Goal: Information Seeking & Learning: Compare options

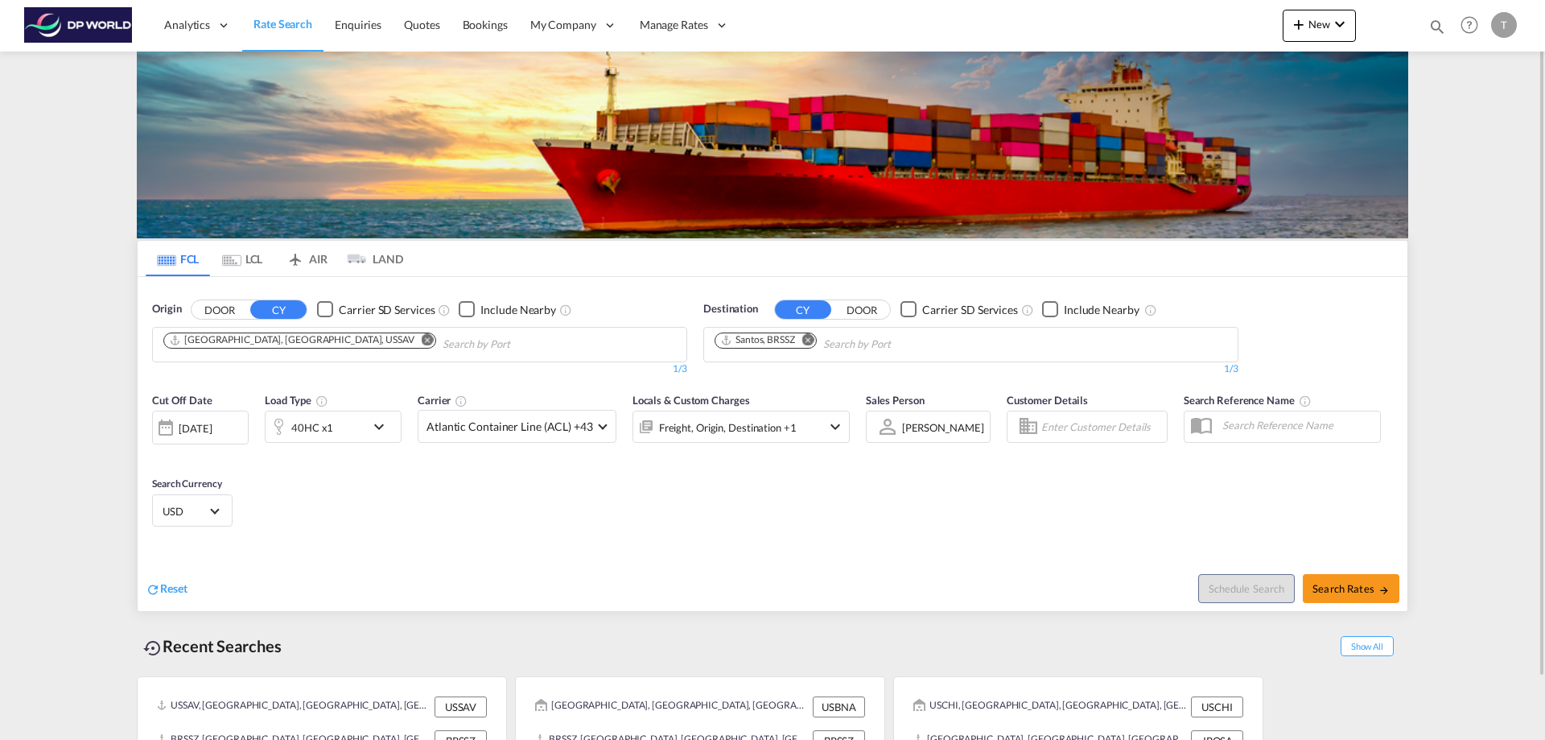
click at [422, 340] on md-icon "Remove" at bounding box center [428, 339] width 12 height 12
click at [289, 340] on input "Chips input." at bounding box center [239, 345] width 153 height 26
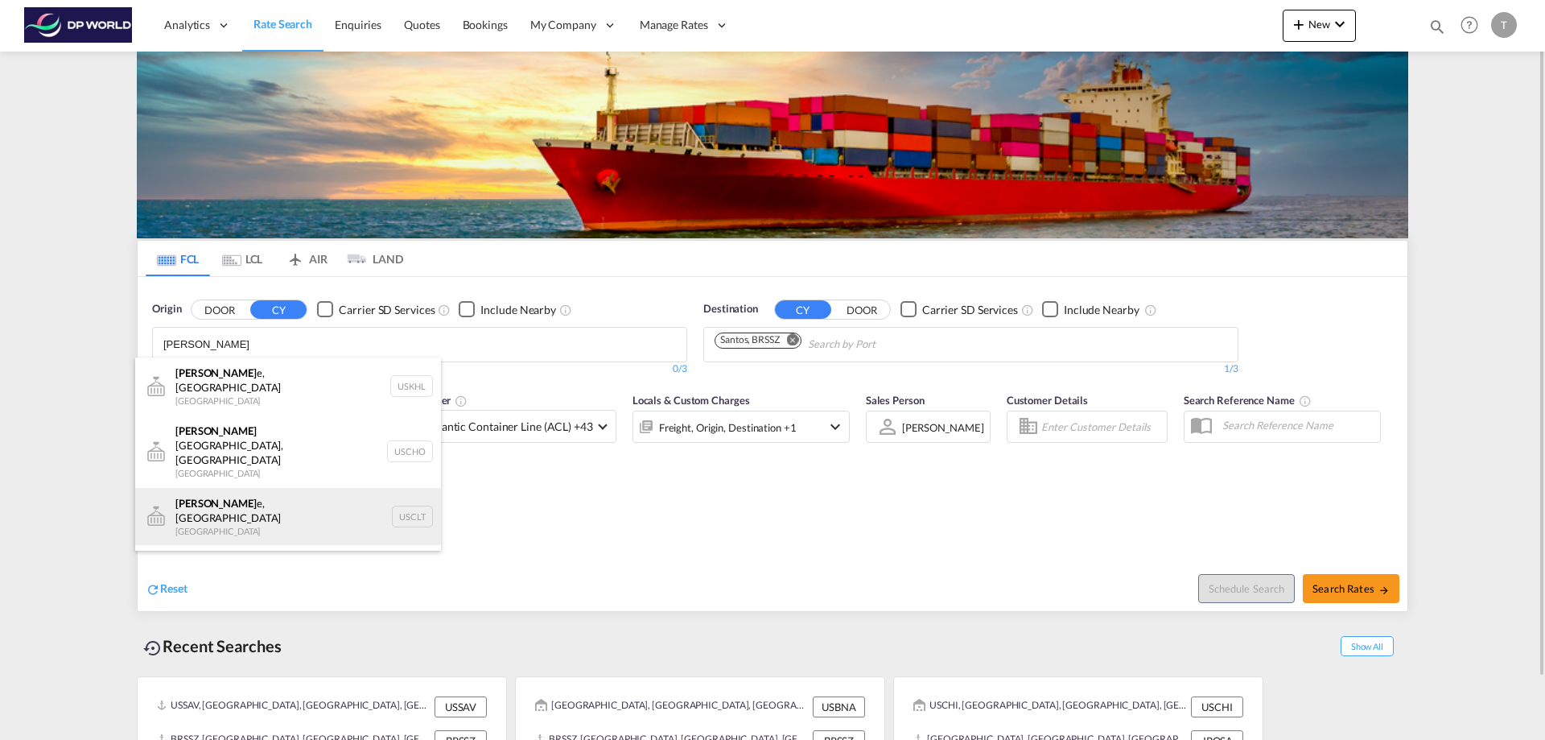
type input "charlott"
click at [230, 488] on div "Charlott e, NC United States USCLT" at bounding box center [288, 517] width 306 height 58
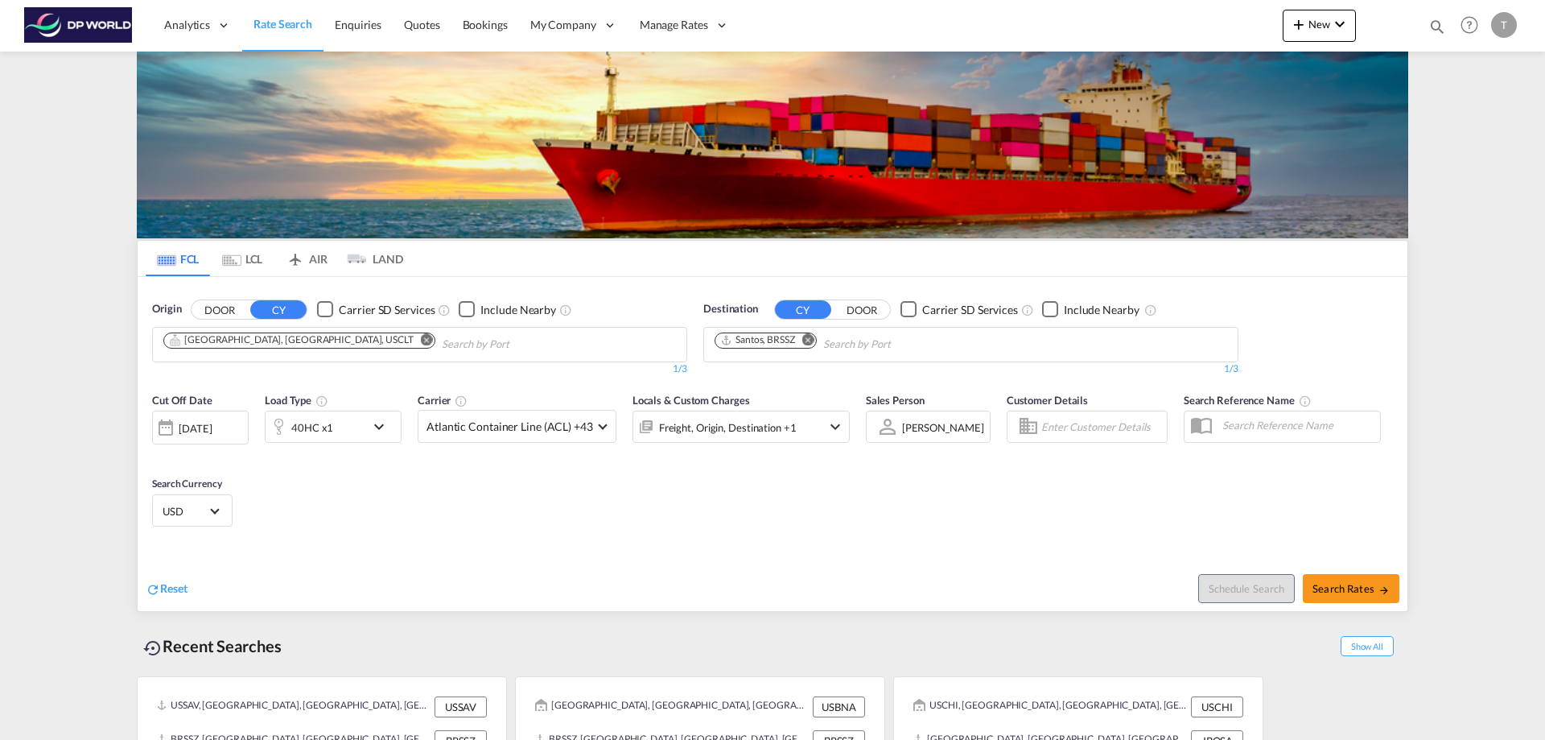
click at [811, 336] on md-icon "Remove" at bounding box center [809, 339] width 12 height 12
click at [773, 344] on body "Analytics Reports Dashboard Rate Search Enquiries Quotes Bookings" at bounding box center [772, 370] width 1545 height 740
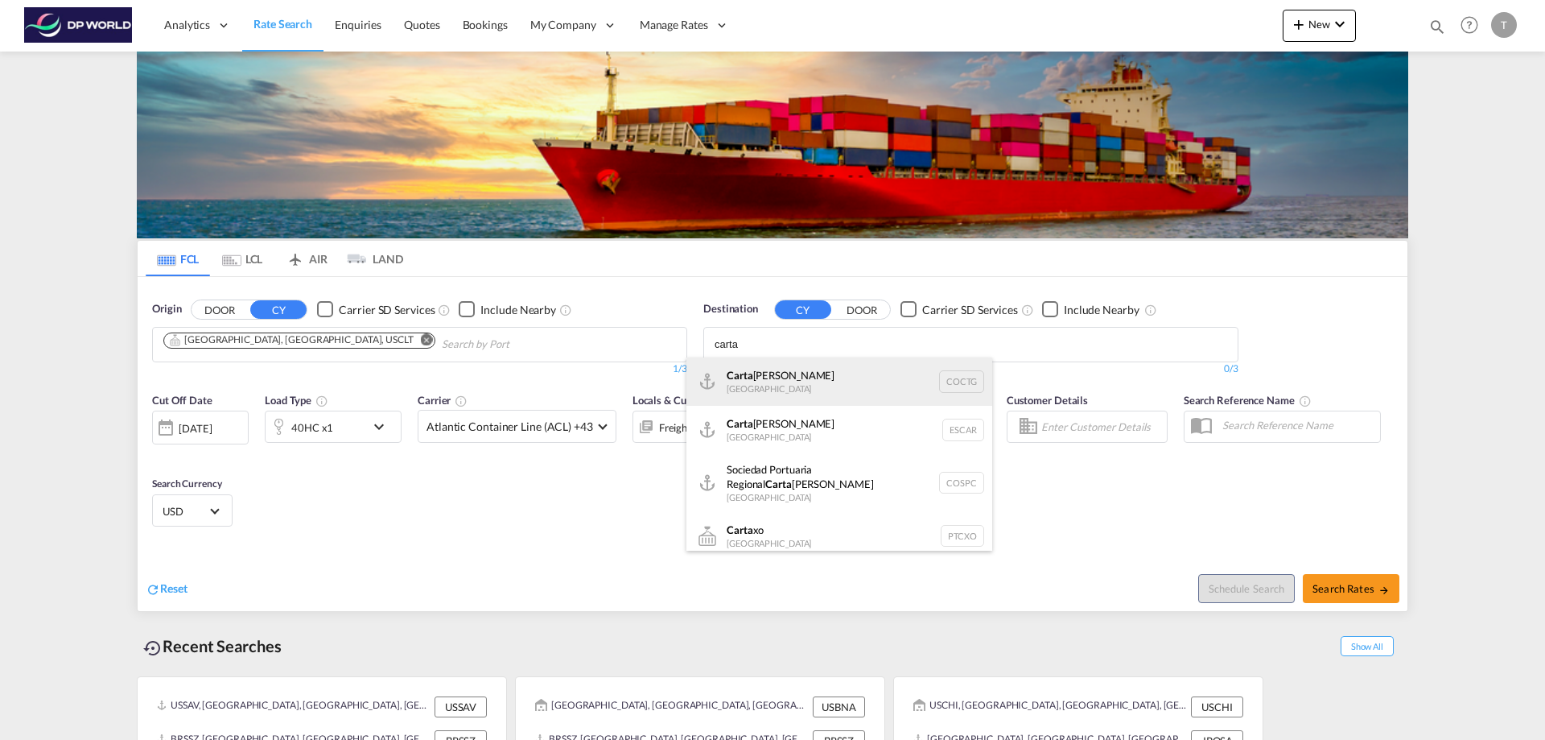
type input "carta"
click at [754, 378] on div "Carta gena Colombia COCTG" at bounding box center [840, 381] width 306 height 48
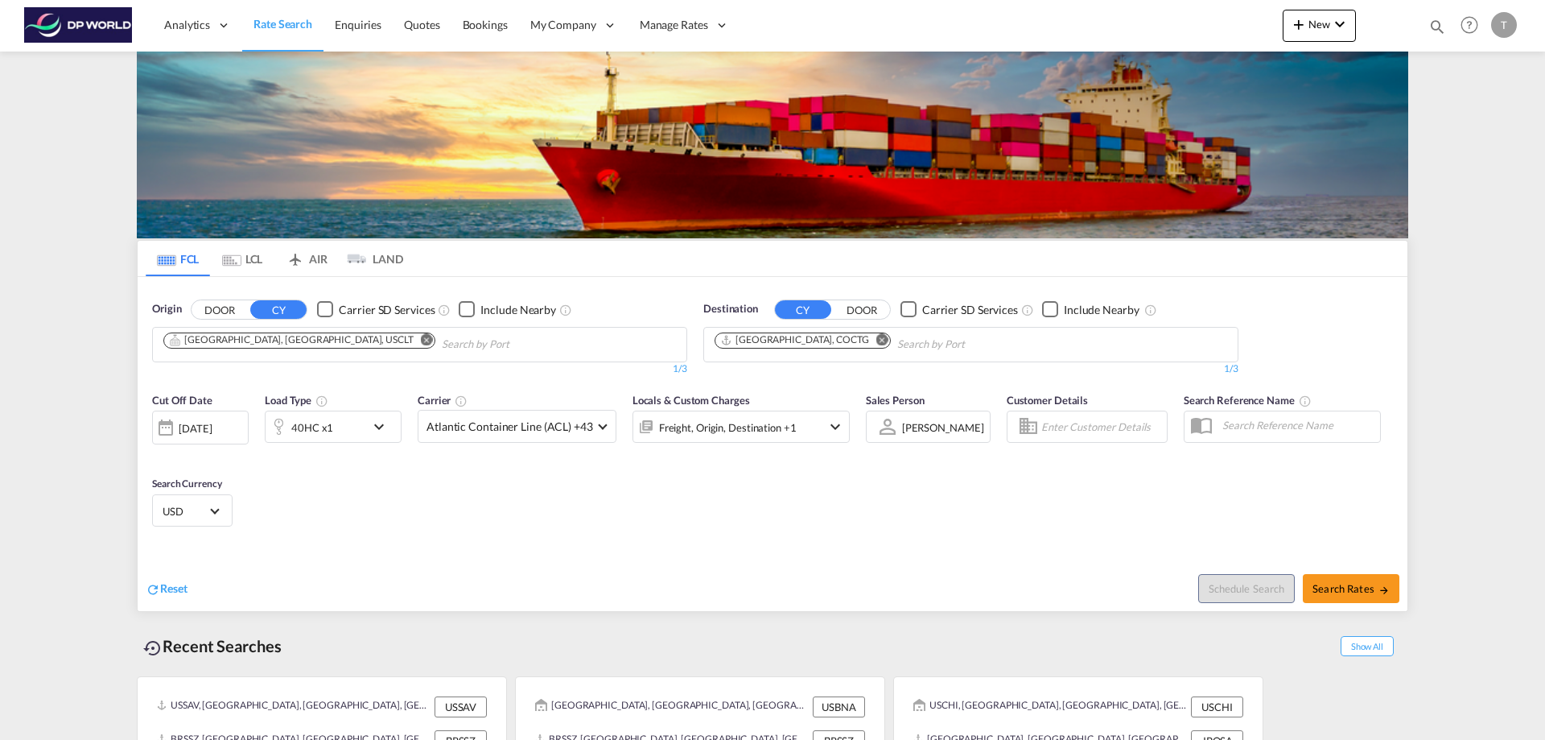
click at [375, 427] on md-icon "icon-chevron-down" at bounding box center [382, 426] width 27 height 19
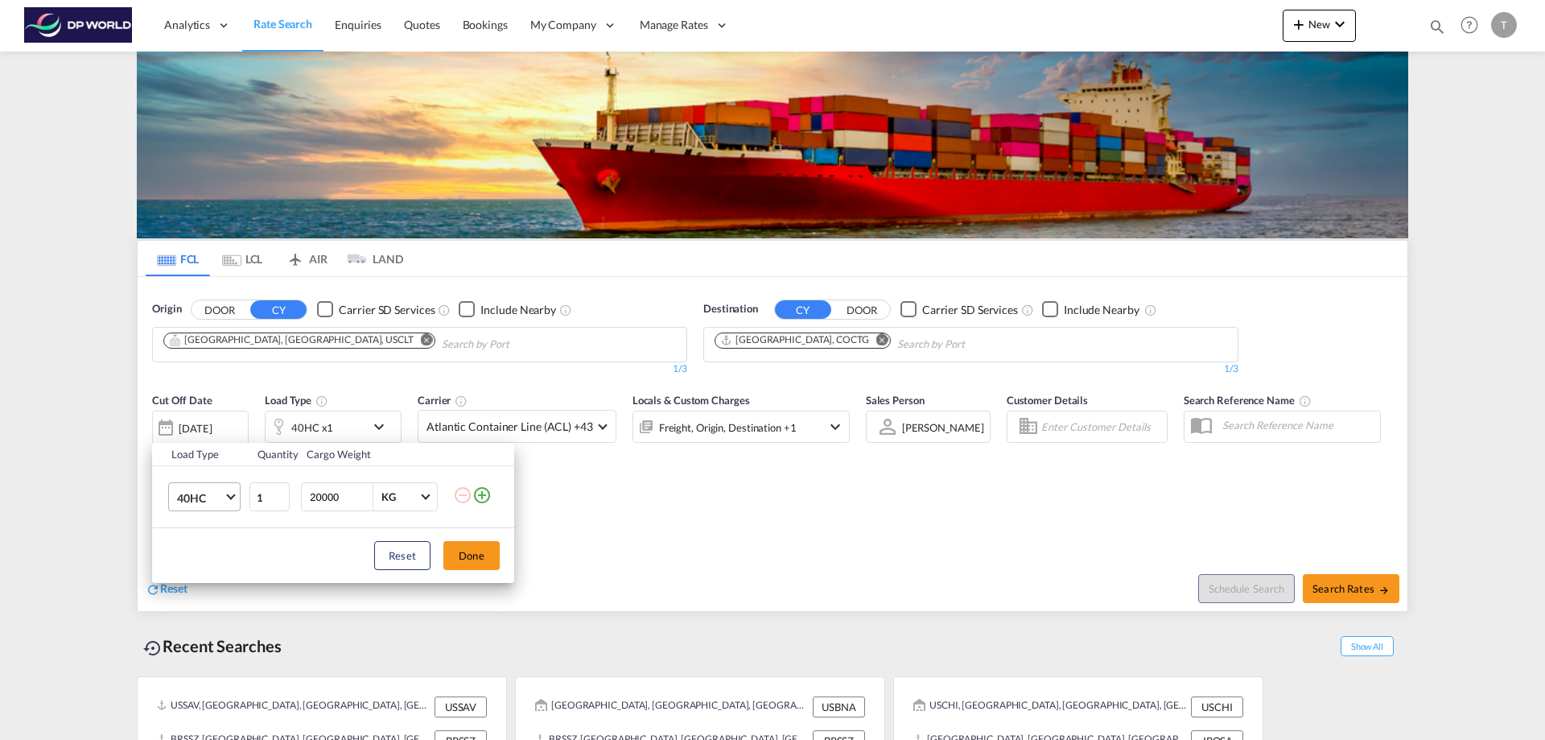
click at [233, 500] on md-select-value "40HC" at bounding box center [207, 496] width 64 height 27
click at [208, 416] on md-option "20GP" at bounding box center [218, 420] width 109 height 39
click at [462, 549] on button "Done" at bounding box center [472, 555] width 56 height 29
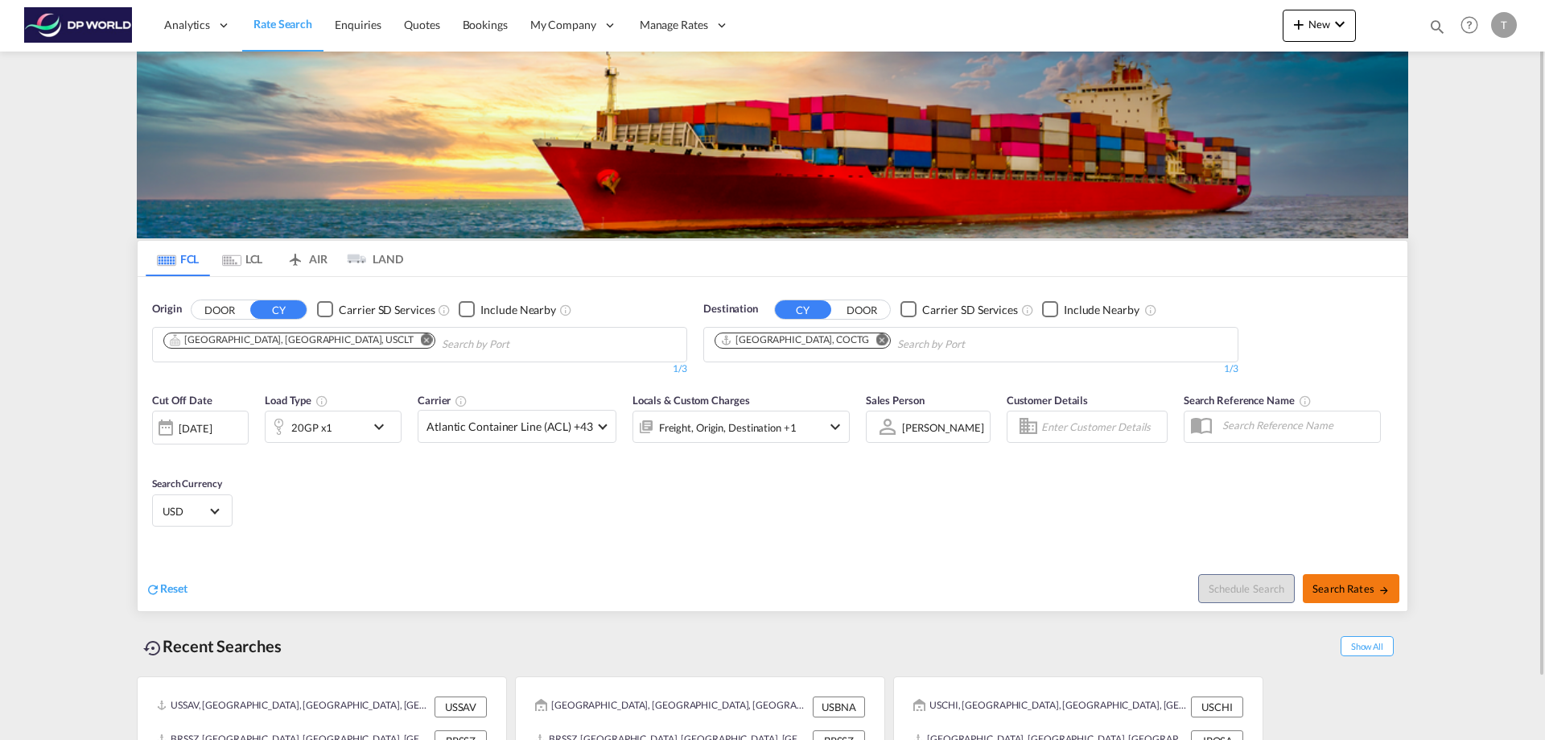
click at [1350, 587] on span "Search Rates" at bounding box center [1351, 588] width 77 height 13
type input "USCLT to COCTG / 30 Sep 2025"
